Goal: Task Accomplishment & Management: Complete application form

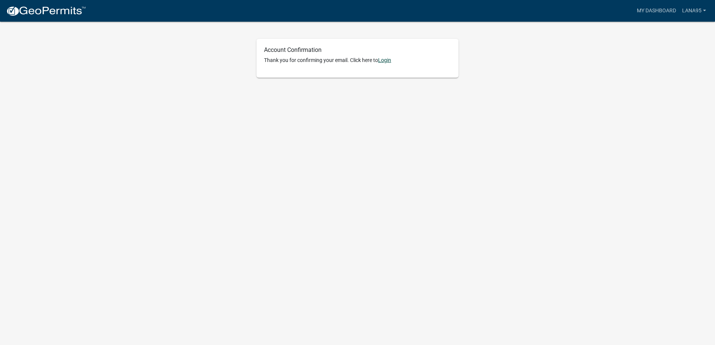
click at [387, 59] on link "Login" at bounding box center [384, 60] width 13 height 6
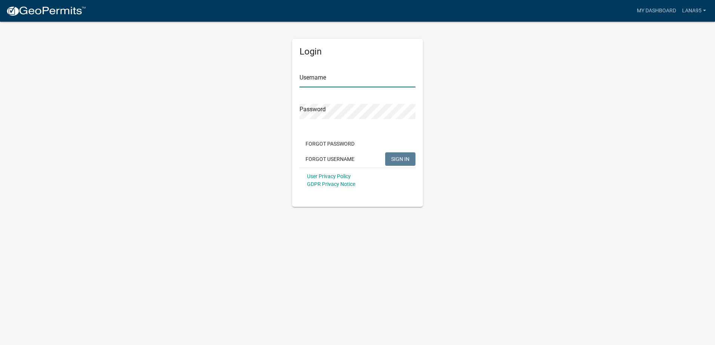
type input "Lana95"
click at [407, 158] on span "SIGN IN" at bounding box center [400, 159] width 18 height 6
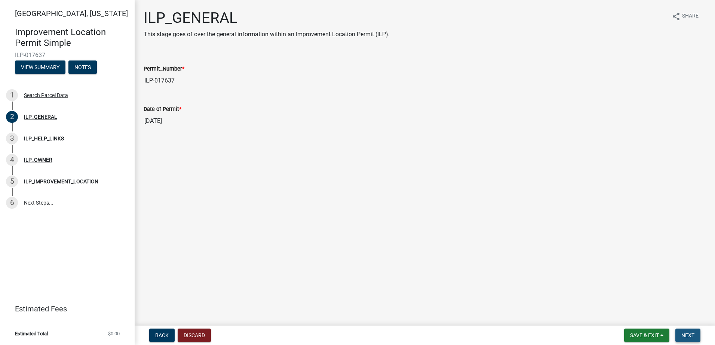
click at [688, 336] on span "Next" at bounding box center [687, 336] width 13 height 6
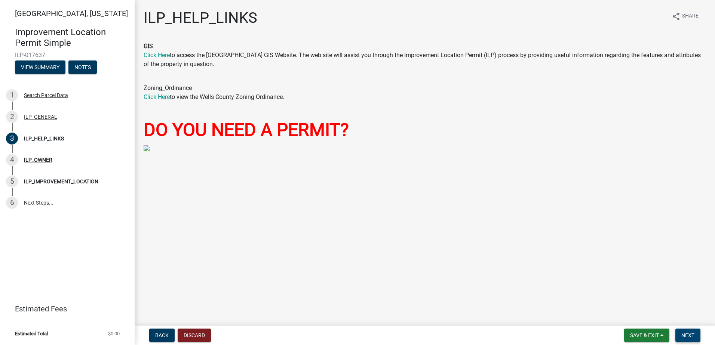
click at [690, 336] on span "Next" at bounding box center [687, 336] width 13 height 6
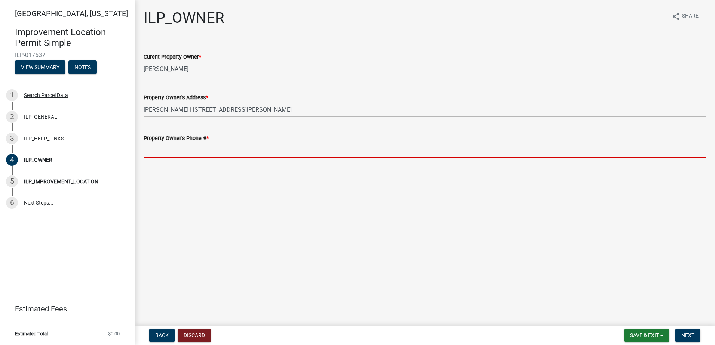
click at [167, 154] on input "Property Owner's Phone # *" at bounding box center [425, 150] width 562 height 15
click at [153, 148] on input "Property Owner's Phone # *" at bounding box center [425, 150] width 562 height 15
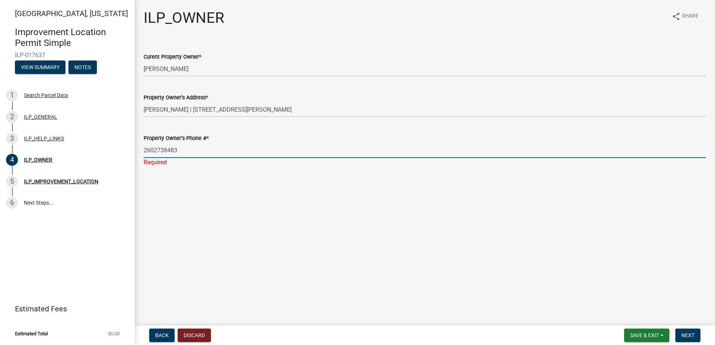
type input "2602738483"
click at [267, 228] on main "ILP_OWNER share Share Curent Property Owner * [PERSON_NAME] Property Owner's Ad…" at bounding box center [425, 161] width 580 height 323
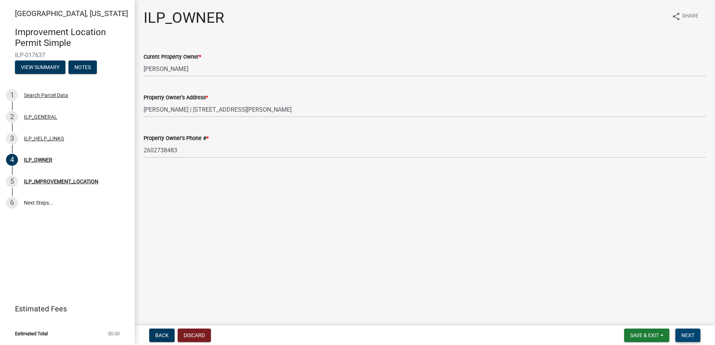
click at [684, 330] on button "Next" at bounding box center [687, 335] width 25 height 13
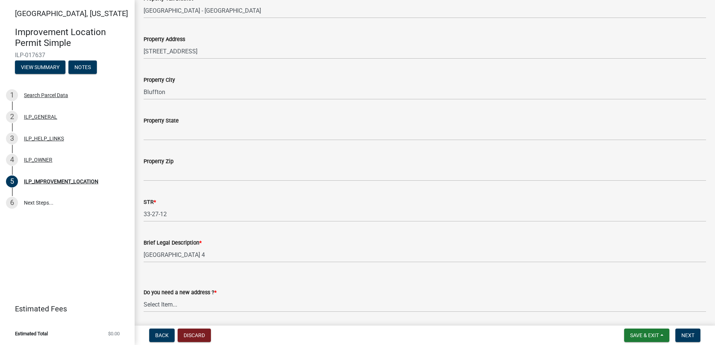
scroll to position [124, 0]
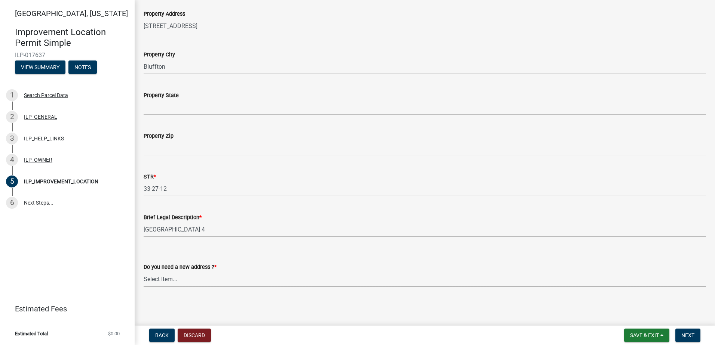
click at [208, 278] on select "Select Item... YES NO" at bounding box center [425, 279] width 562 height 15
click at [144, 272] on select "Select Item... YES NO" at bounding box center [425, 279] width 562 height 15
select select "03ef64e6-f0ff-43c9-aded-972c487e3507"
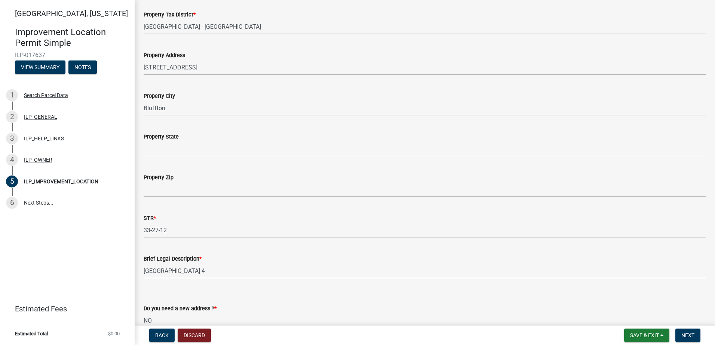
scroll to position [50, 0]
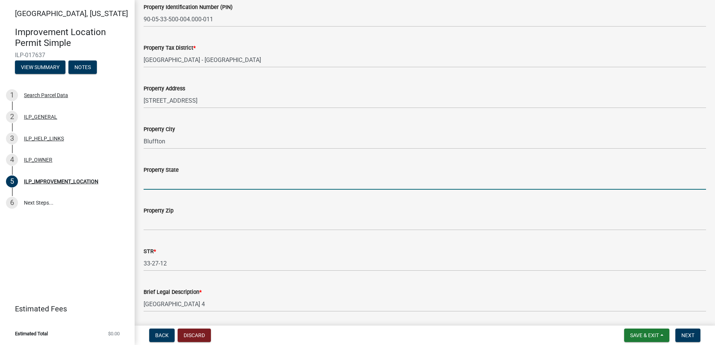
click at [176, 185] on input "Property State" at bounding box center [425, 182] width 562 height 15
type input "IN"
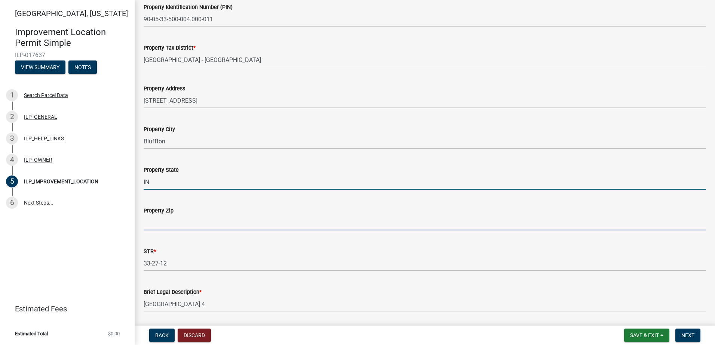
type input "46545"
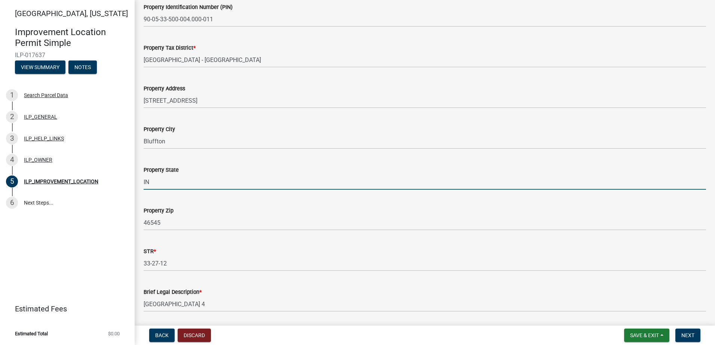
type input "[US_STATE]"
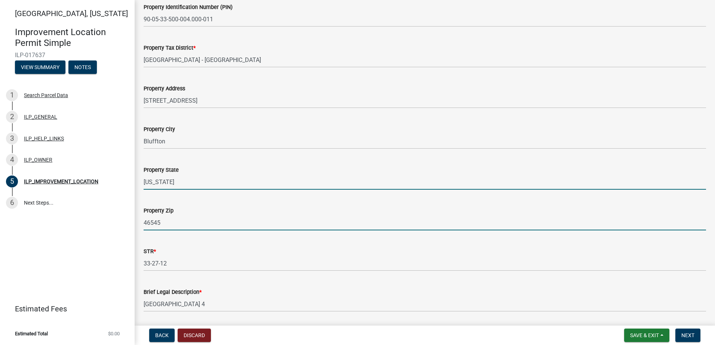
click at [176, 225] on input "46545" at bounding box center [425, 222] width 562 height 15
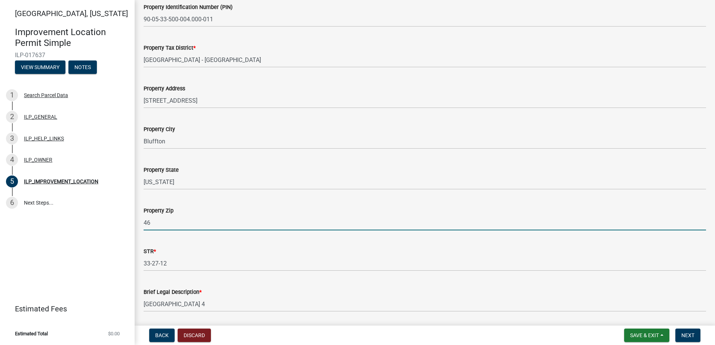
type input "4"
type input "46714"
click at [466, 237] on div "STR * 33-27-12" at bounding box center [425, 254] width 562 height 35
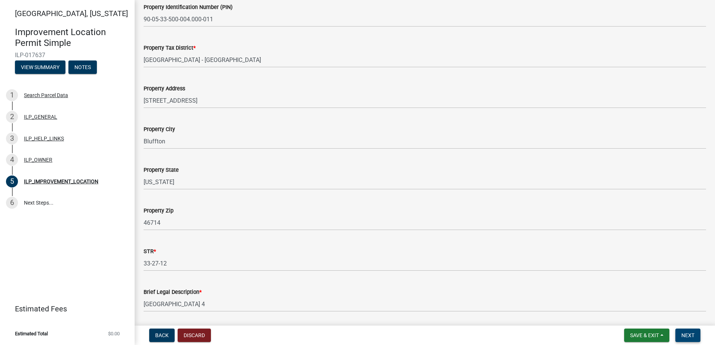
click at [684, 336] on span "Next" at bounding box center [687, 336] width 13 height 6
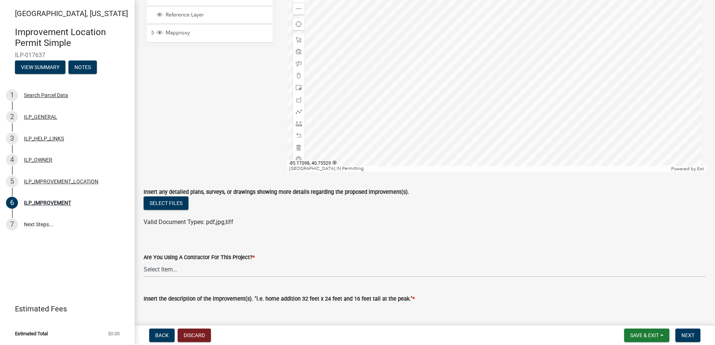
scroll to position [0, 0]
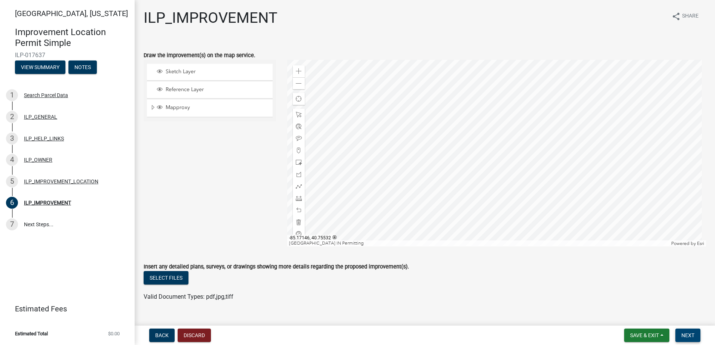
click at [690, 337] on span "Next" at bounding box center [687, 336] width 13 height 6
click at [698, 339] on button "Next" at bounding box center [687, 335] width 25 height 13
click at [696, 338] on button "Next" at bounding box center [687, 335] width 25 height 13
